Goal: Check status: Check status

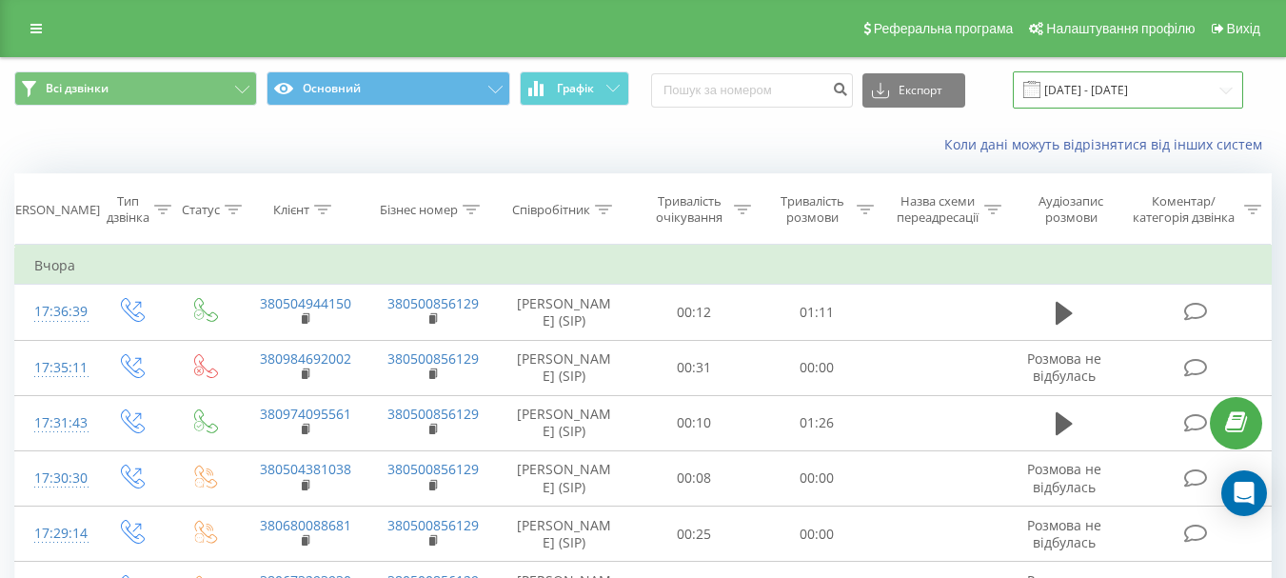
click at [1138, 90] on input "21.08.2025 - 21.08.2025" at bounding box center [1128, 89] width 230 height 37
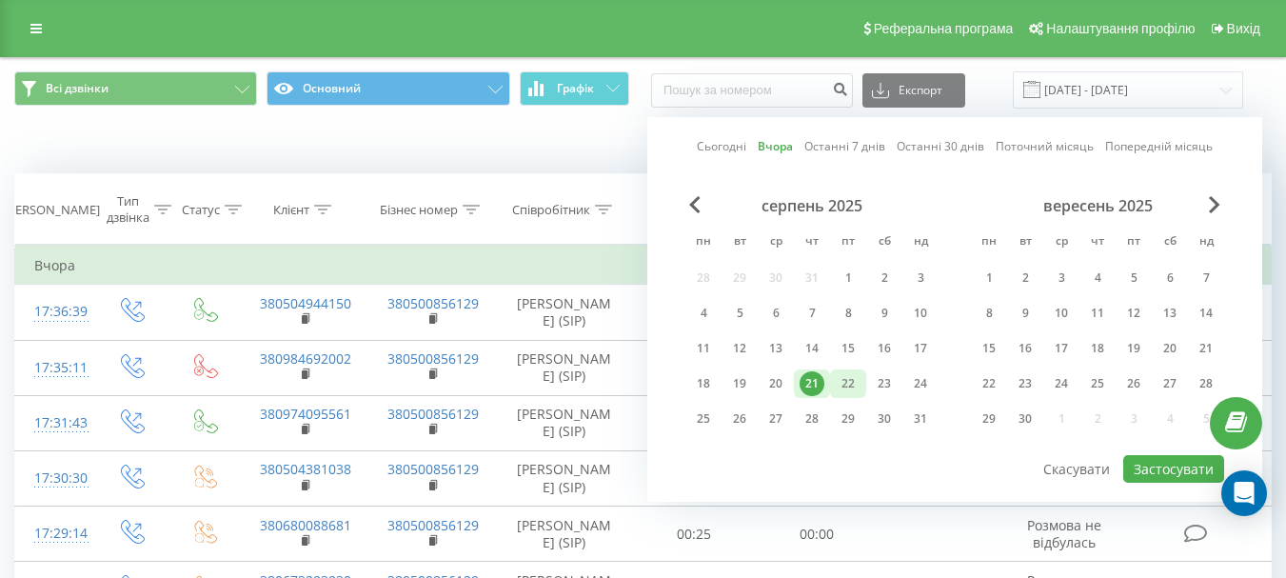
click at [845, 384] on div "22" at bounding box center [848, 383] width 25 height 25
click at [1156, 462] on button "Застосувати" at bounding box center [1174, 469] width 101 height 28
type input "[DATE] - [DATE]"
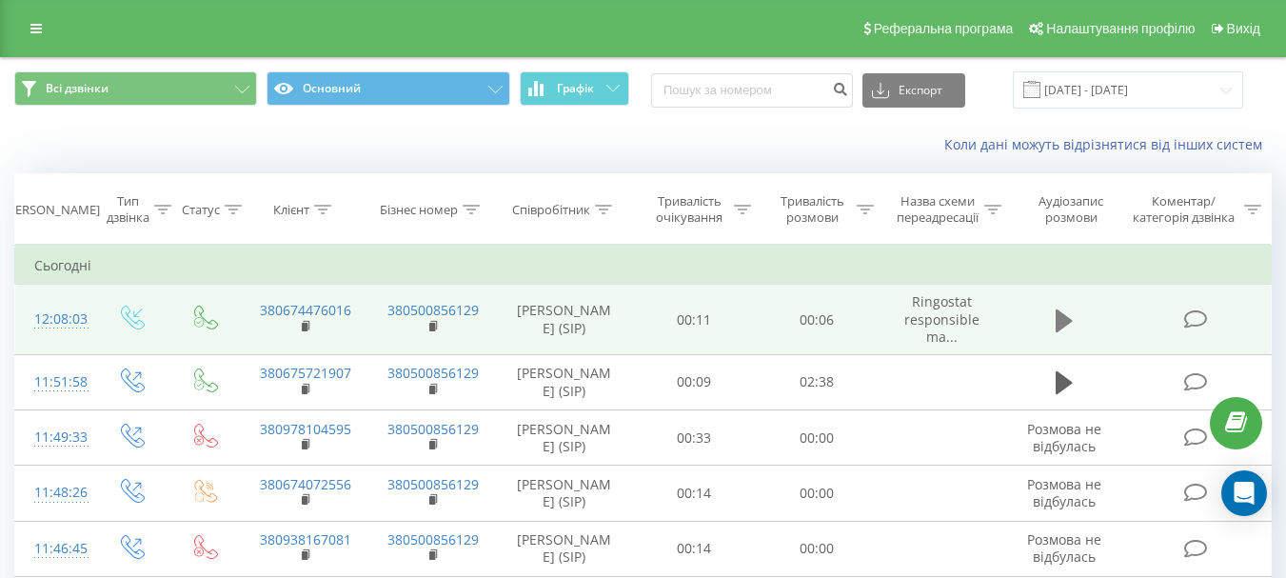
click at [1058, 323] on icon at bounding box center [1064, 320] width 17 height 23
